Goal: Information Seeking & Learning: Learn about a topic

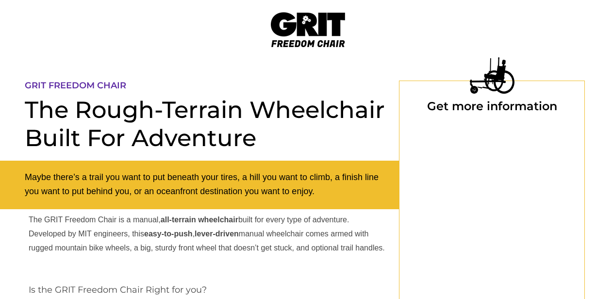
scroll to position [14, 5]
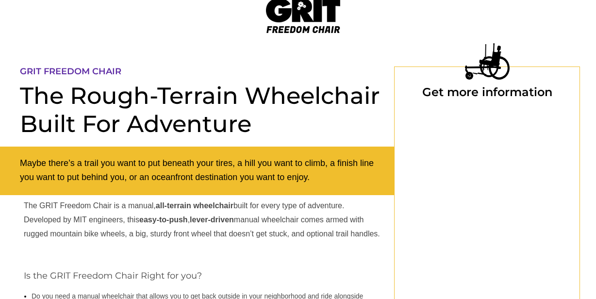
select select "US"
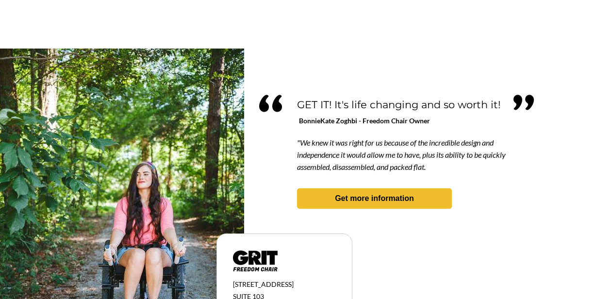
scroll to position [814, 21]
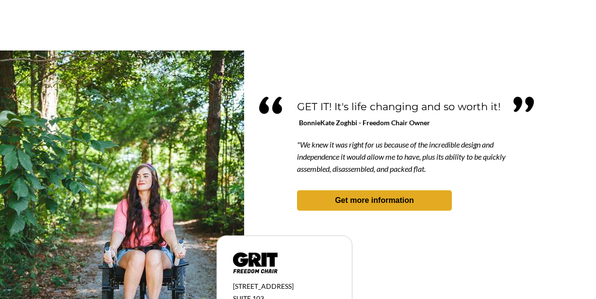
click at [380, 198] on strong "Get more information" at bounding box center [374, 200] width 79 height 8
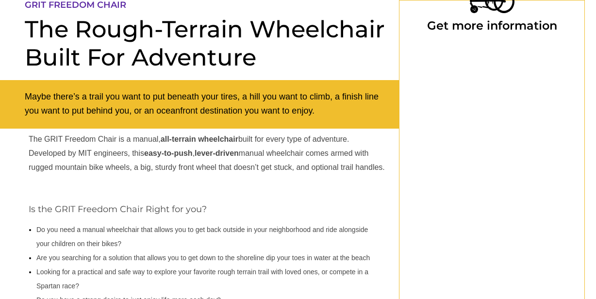
select select "US"
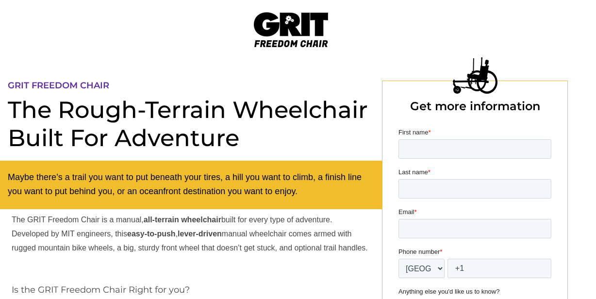
scroll to position [27, 21]
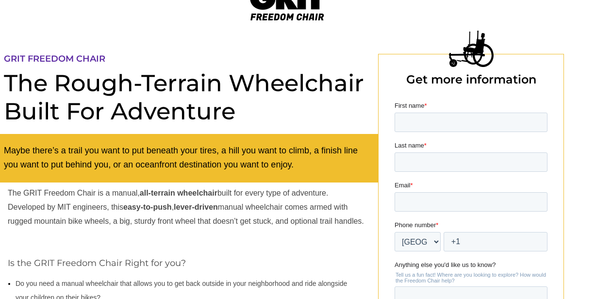
click at [288, 14] on img at bounding box center [287, 2] width 74 height 35
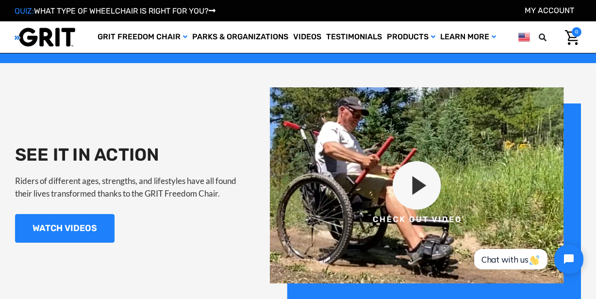
scroll to position [810, 0]
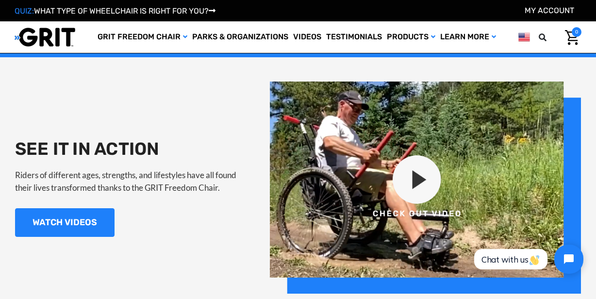
click at [415, 177] on img at bounding box center [425, 188] width 311 height 212
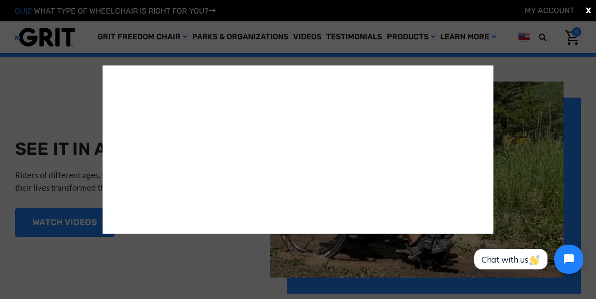
click at [82, 76] on div "X" at bounding box center [298, 149] width 596 height 299
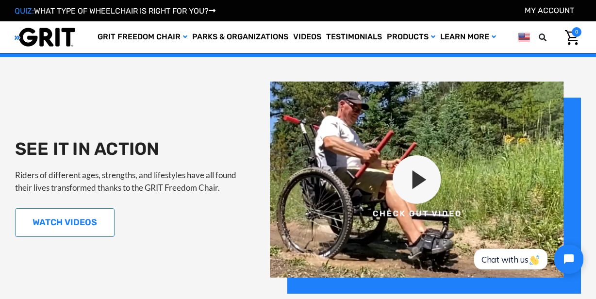
click at [75, 227] on link "WATCH VIDEOS" at bounding box center [64, 222] width 99 height 29
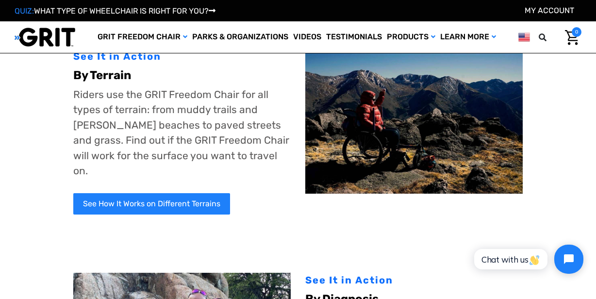
scroll to position [51, 0]
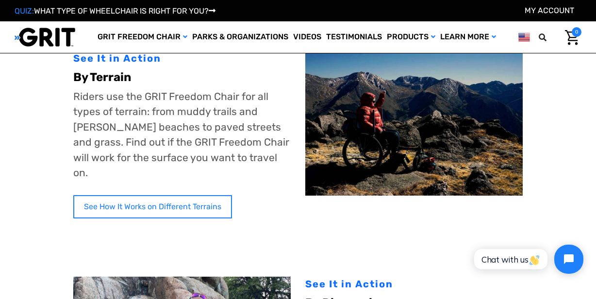
click at [192, 197] on link "See How It Works on Different Terrains" at bounding box center [152, 206] width 159 height 23
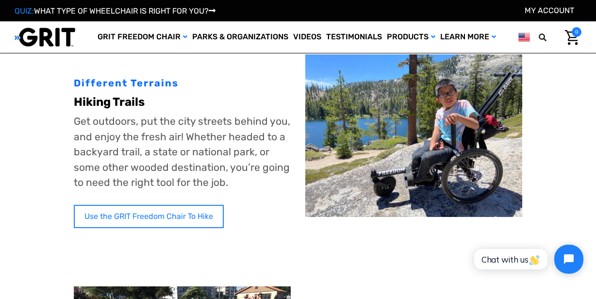
click at [140, 213] on link "Use the GRIT Freedom Chair To Hike" at bounding box center [149, 216] width 150 height 23
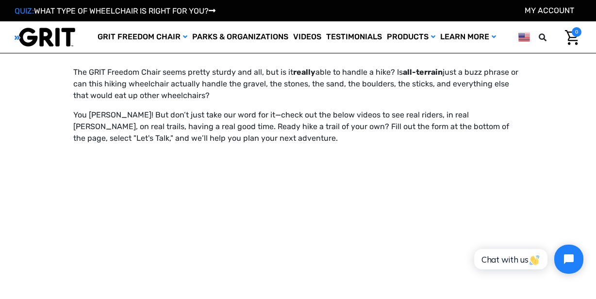
scroll to position [647, 0]
